Goal: Find specific page/section: Find specific page/section

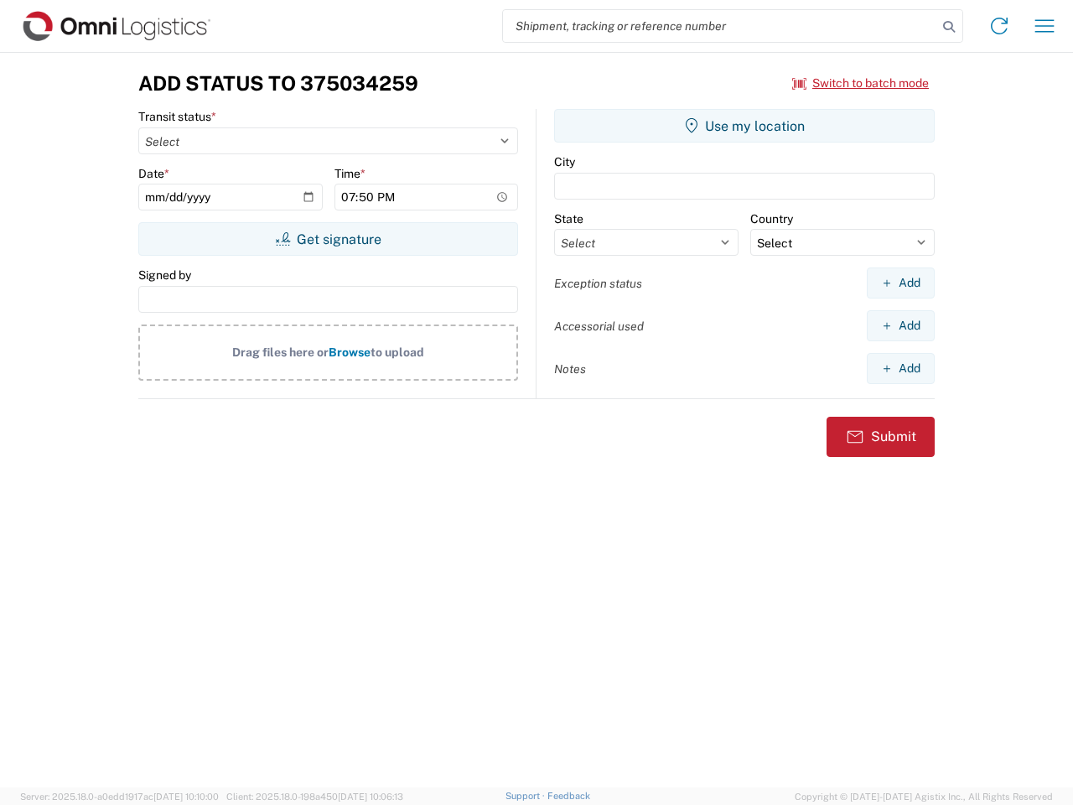
click at [720, 26] on input "search" at bounding box center [720, 26] width 434 height 32
click at [949, 27] on icon at bounding box center [948, 26] width 23 height 23
click at [999, 26] on icon at bounding box center [999, 26] width 27 height 27
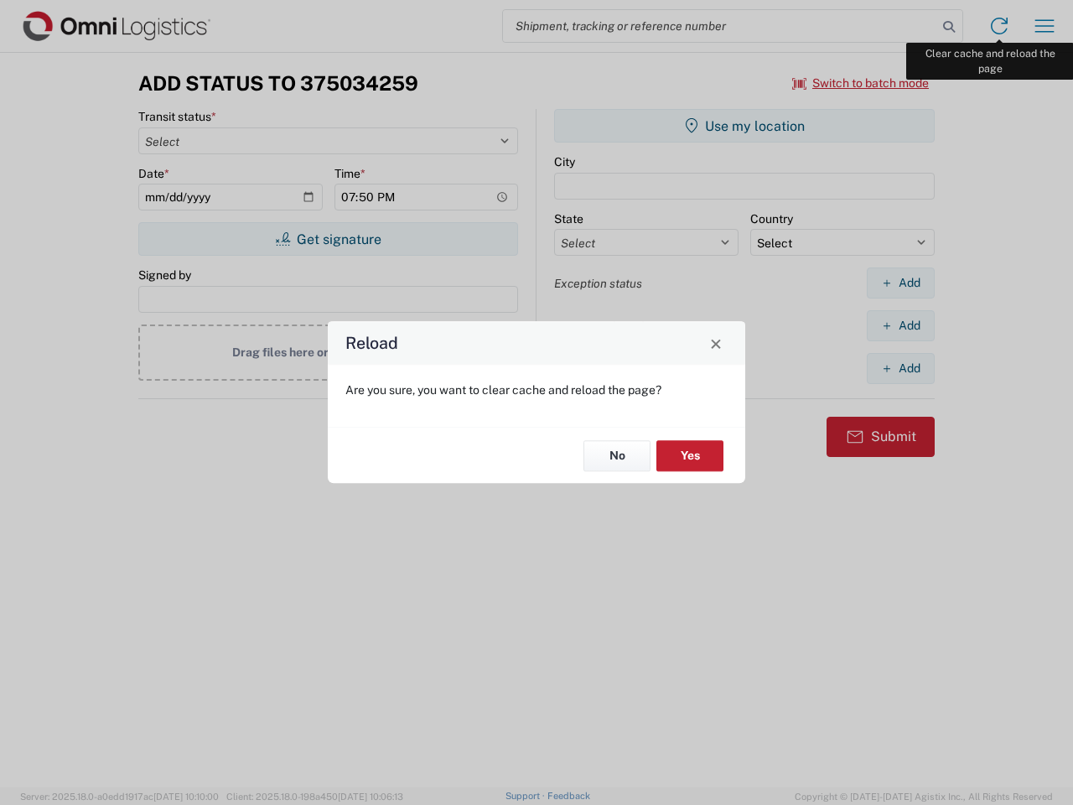
click at [1044, 26] on div "Reload Are you sure, you want to clear cache and reload the page? No Yes" at bounding box center [536, 402] width 1073 height 805
click at [861, 83] on div "Reload Are you sure, you want to clear cache and reload the page? No Yes" at bounding box center [536, 402] width 1073 height 805
click at [328, 239] on div "Reload Are you sure, you want to clear cache and reload the page? No Yes" at bounding box center [536, 402] width 1073 height 805
click at [744, 126] on div "Reload Are you sure, you want to clear cache and reload the page? No Yes" at bounding box center [536, 402] width 1073 height 805
click at [900, 282] on div "Reload Are you sure, you want to clear cache and reload the page? No Yes" at bounding box center [536, 402] width 1073 height 805
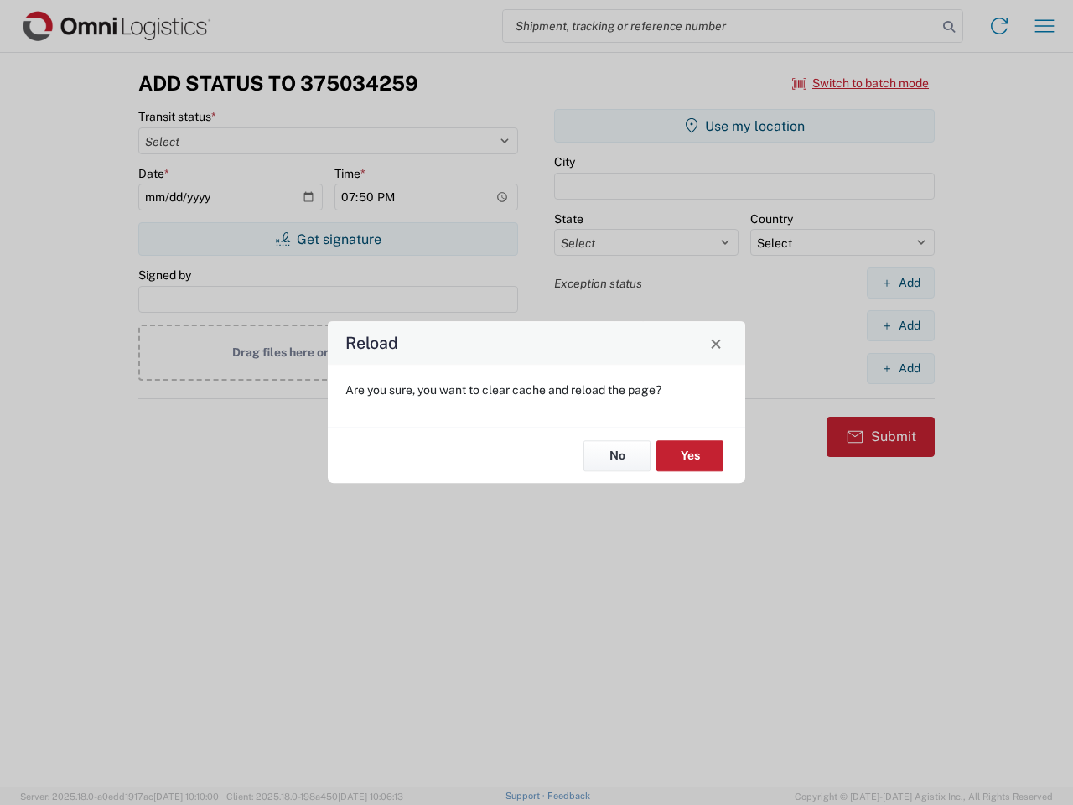
click at [900, 325] on div "Reload Are you sure, you want to clear cache and reload the page? No Yes" at bounding box center [536, 402] width 1073 height 805
click at [900, 368] on div "Reload Are you sure, you want to clear cache and reload the page? No Yes" at bounding box center [536, 402] width 1073 height 805
